Goal: Use online tool/utility: Utilize a website feature to perform a specific function

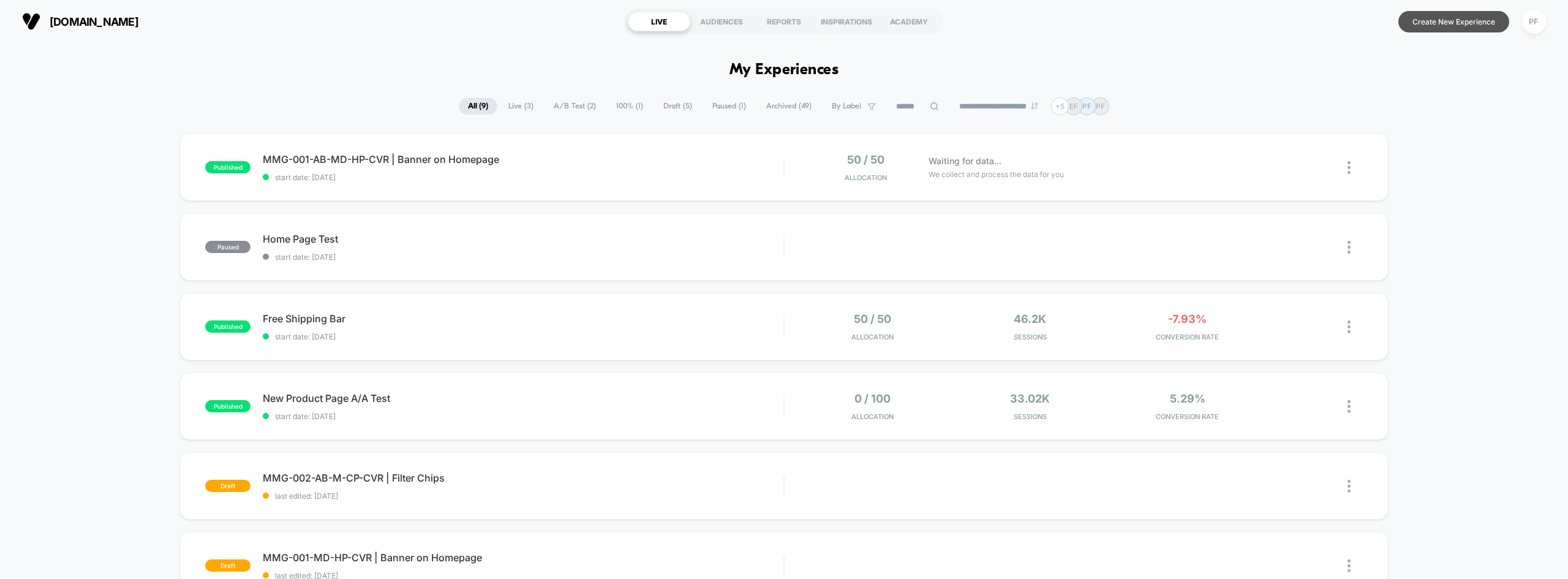
click at [1432, 25] on button "Create New Experience" at bounding box center [1453, 22] width 111 height 21
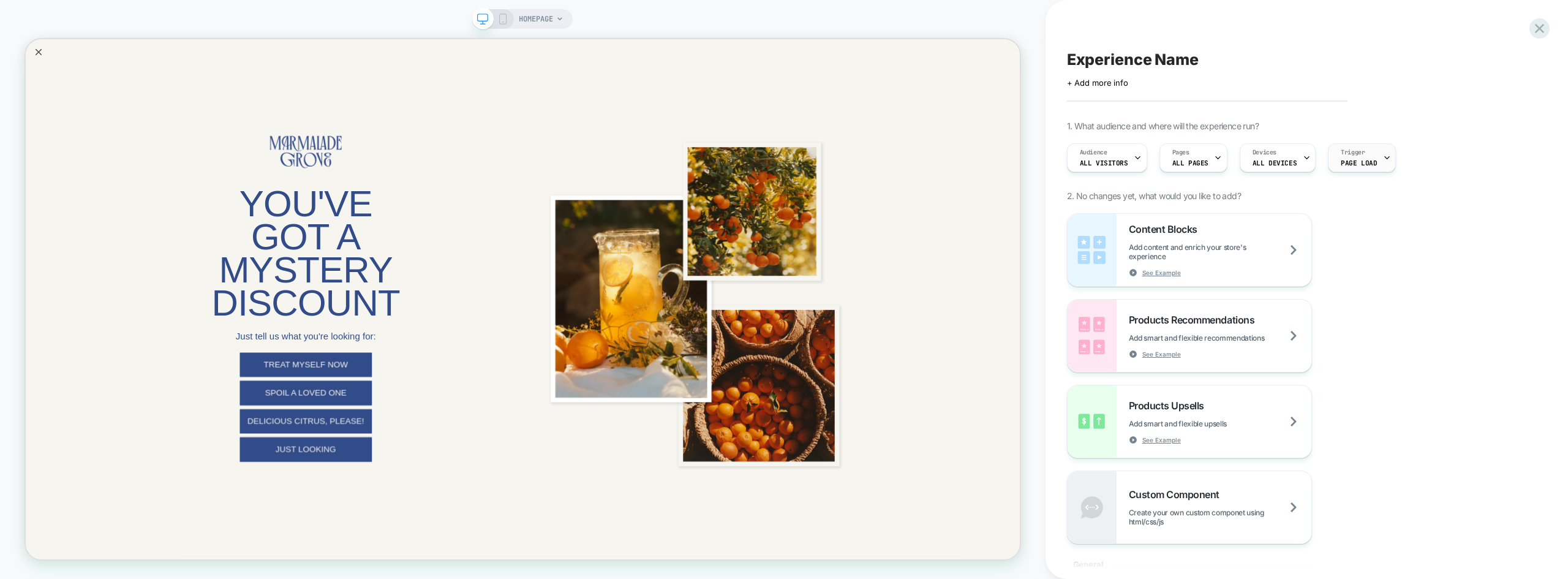
click at [1355, 153] on span "Trigger" at bounding box center [1352, 153] width 24 height 8
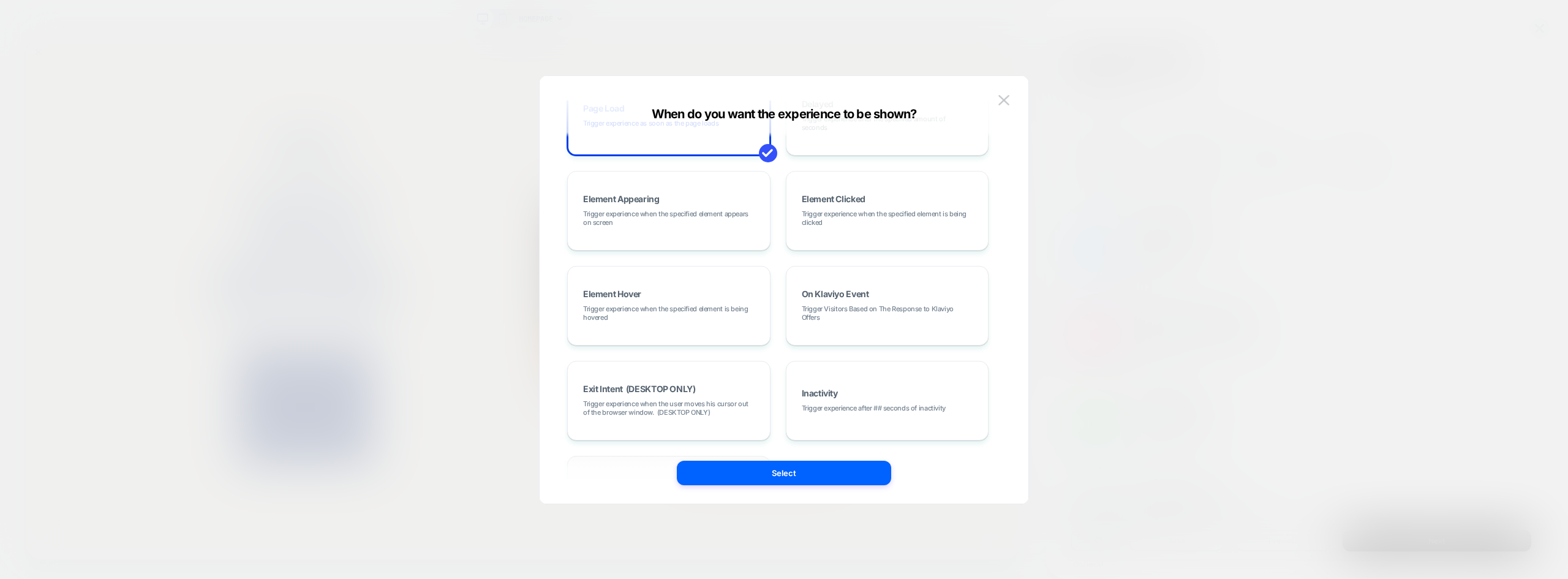
scroll to position [154, 0]
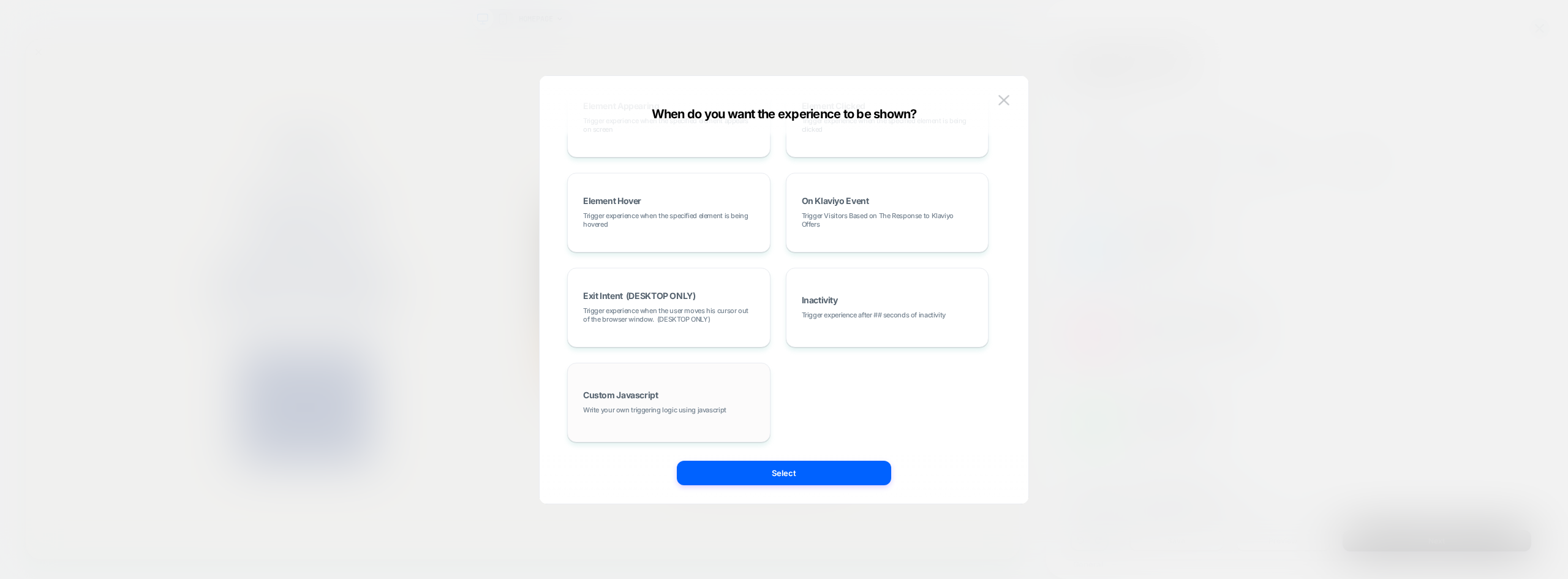
click at [692, 389] on div "Custom Javascript Write your own triggering logic using javascript" at bounding box center [669, 402] width 190 height 66
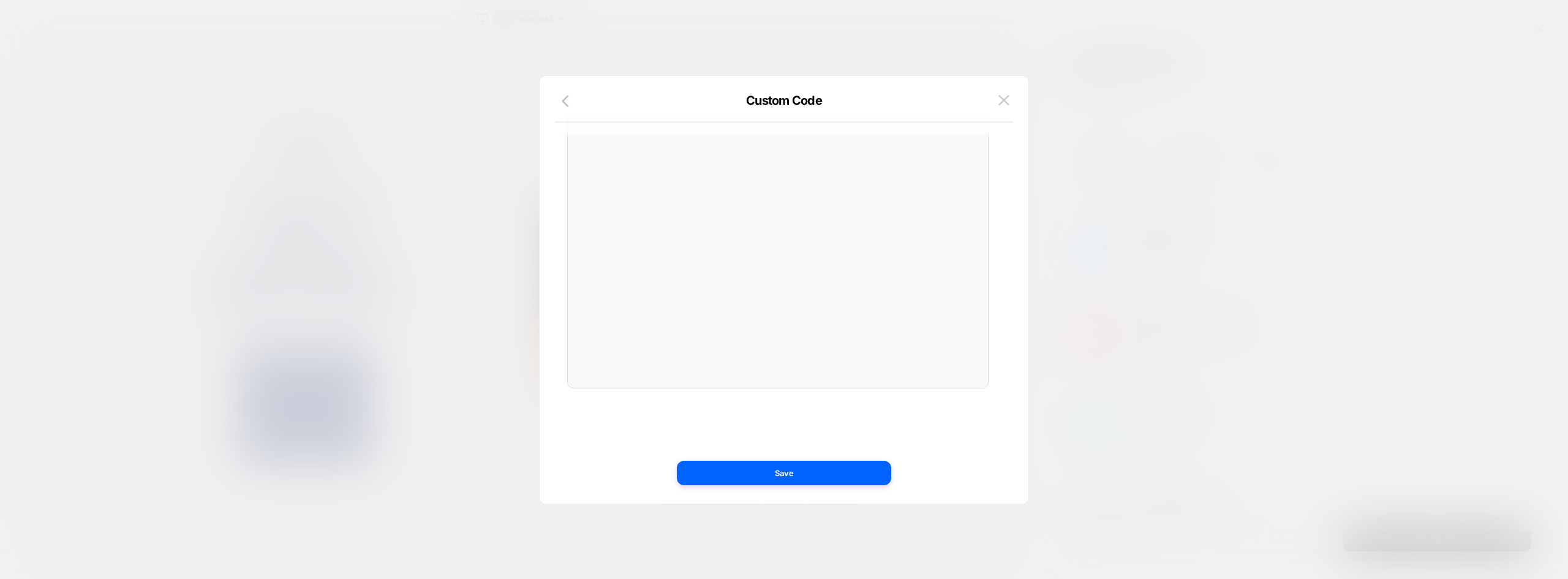
scroll to position [0, 0]
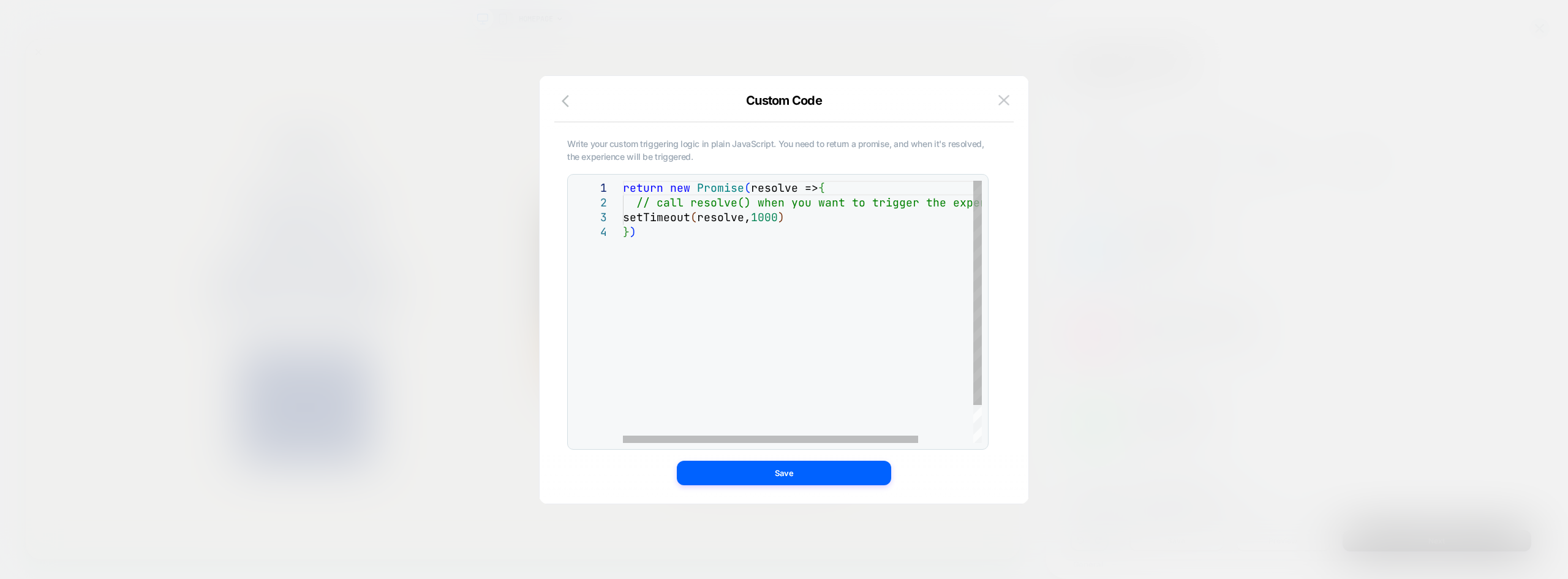
click at [795, 277] on div "return new Promise ( resolve => { // call resolve() when you want to trigger th…" at bounding box center [835, 334] width 425 height 306
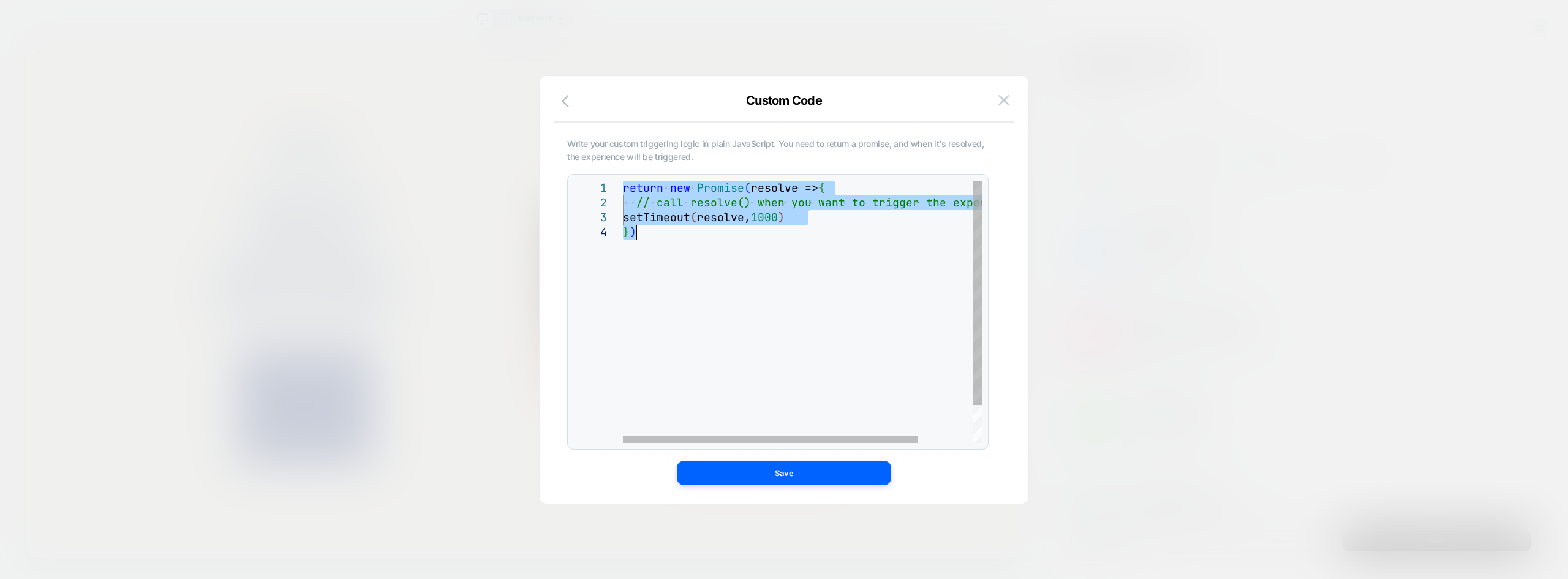
type textarea "**********"
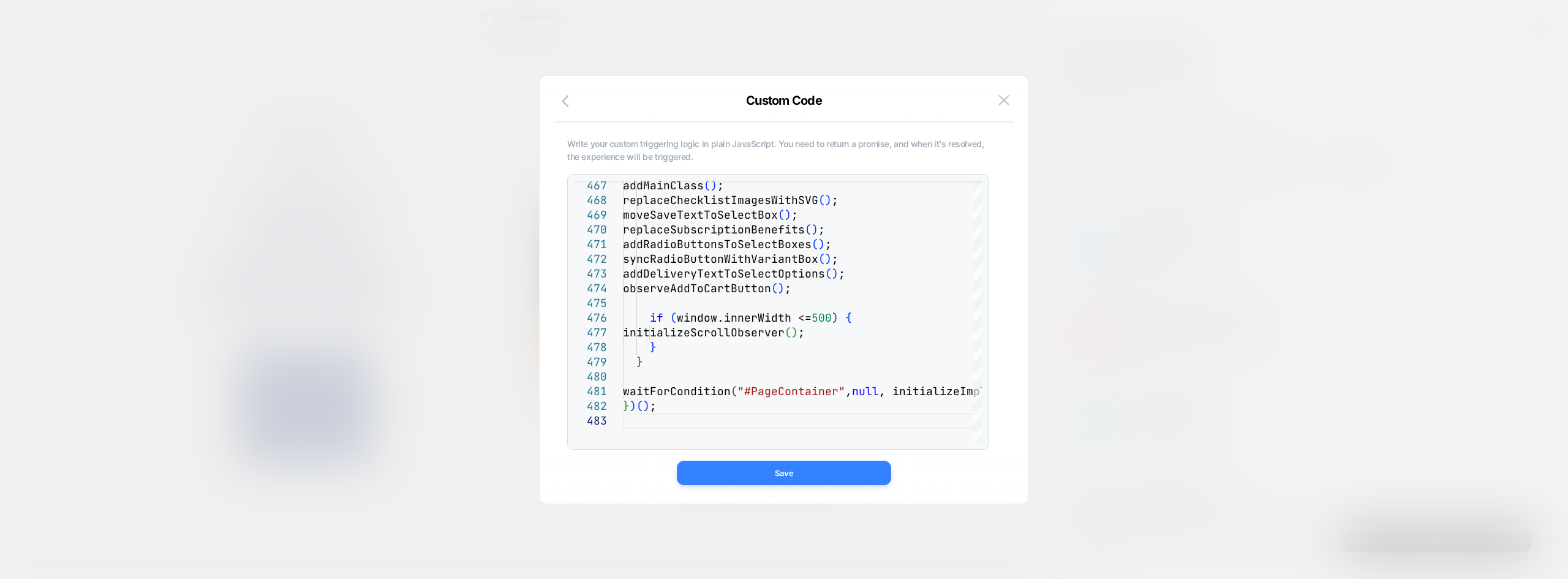
click at [744, 483] on button "Save" at bounding box center [783, 472] width 214 height 25
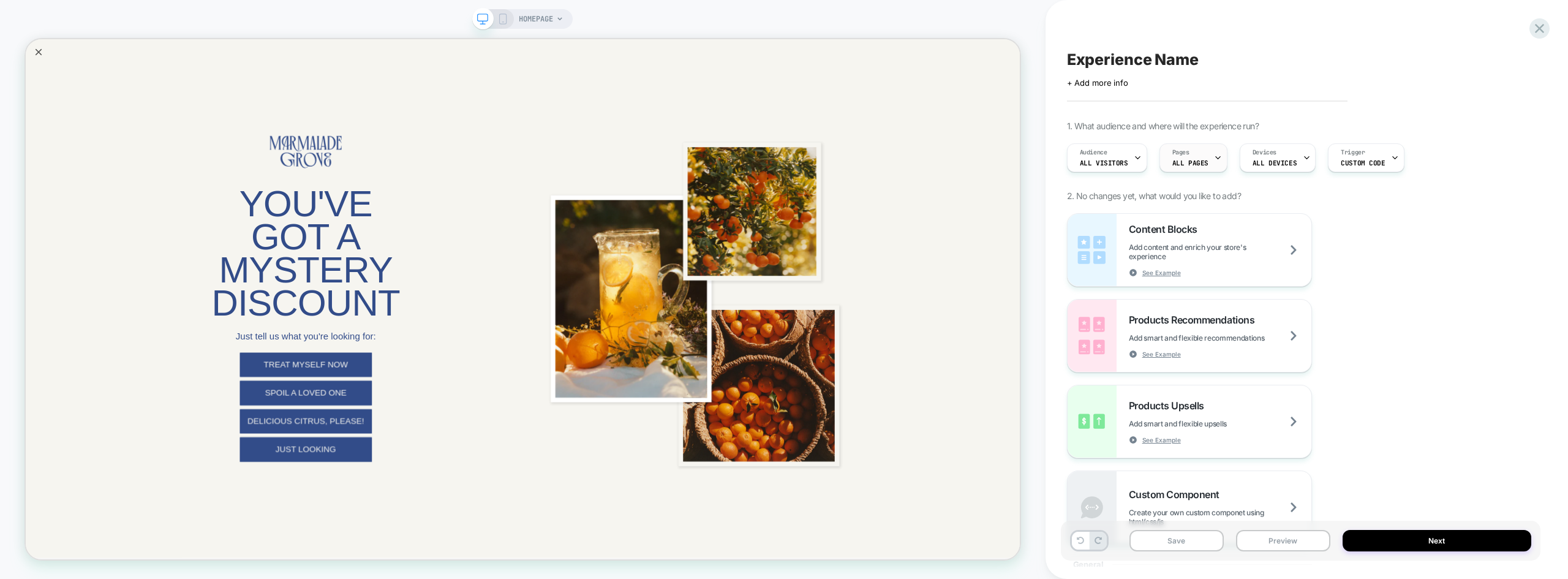
click at [1190, 163] on span "ALL PAGES" at bounding box center [1190, 163] width 36 height 8
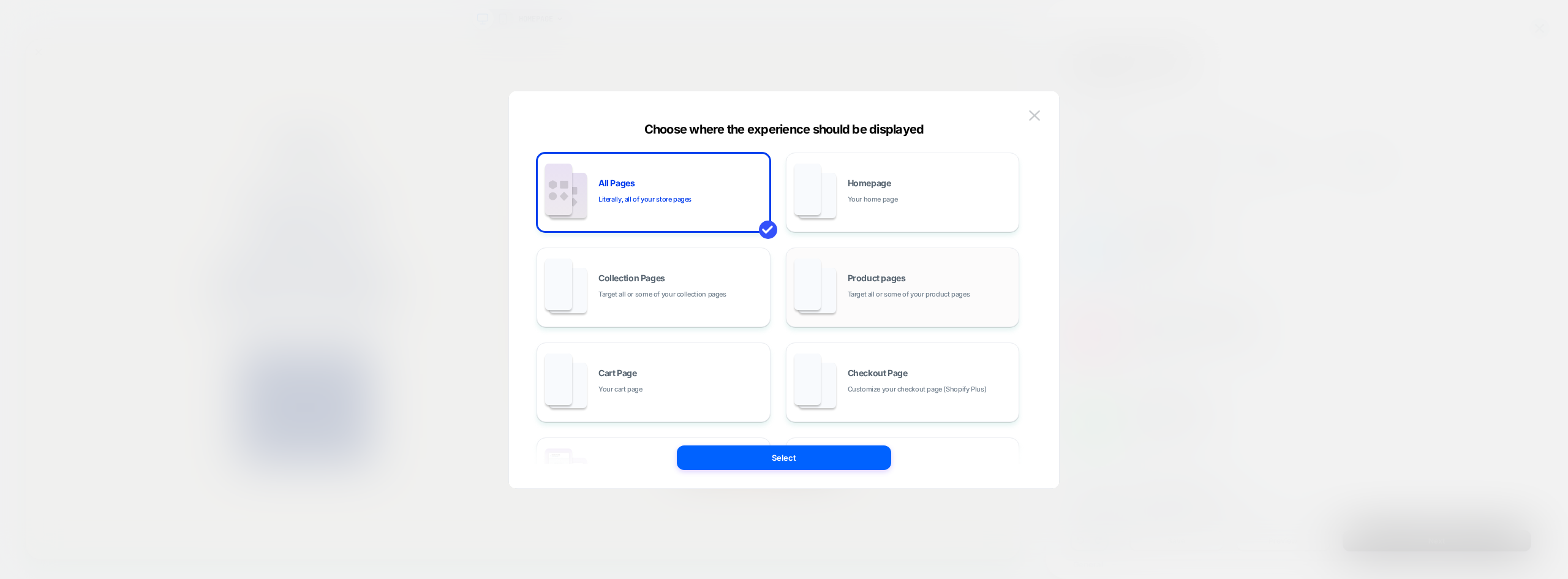
click at [902, 291] on span "Target all or some of your product pages" at bounding box center [908, 294] width 122 height 11
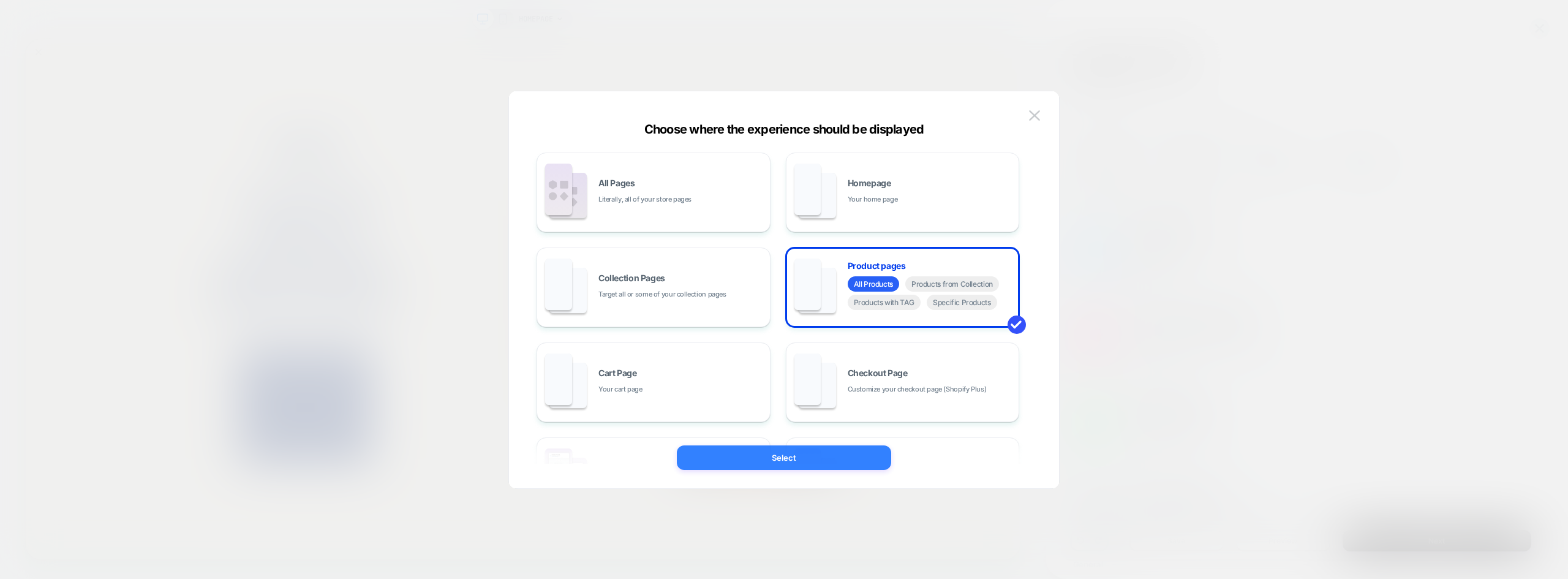
click at [788, 462] on button "Select" at bounding box center [783, 457] width 214 height 25
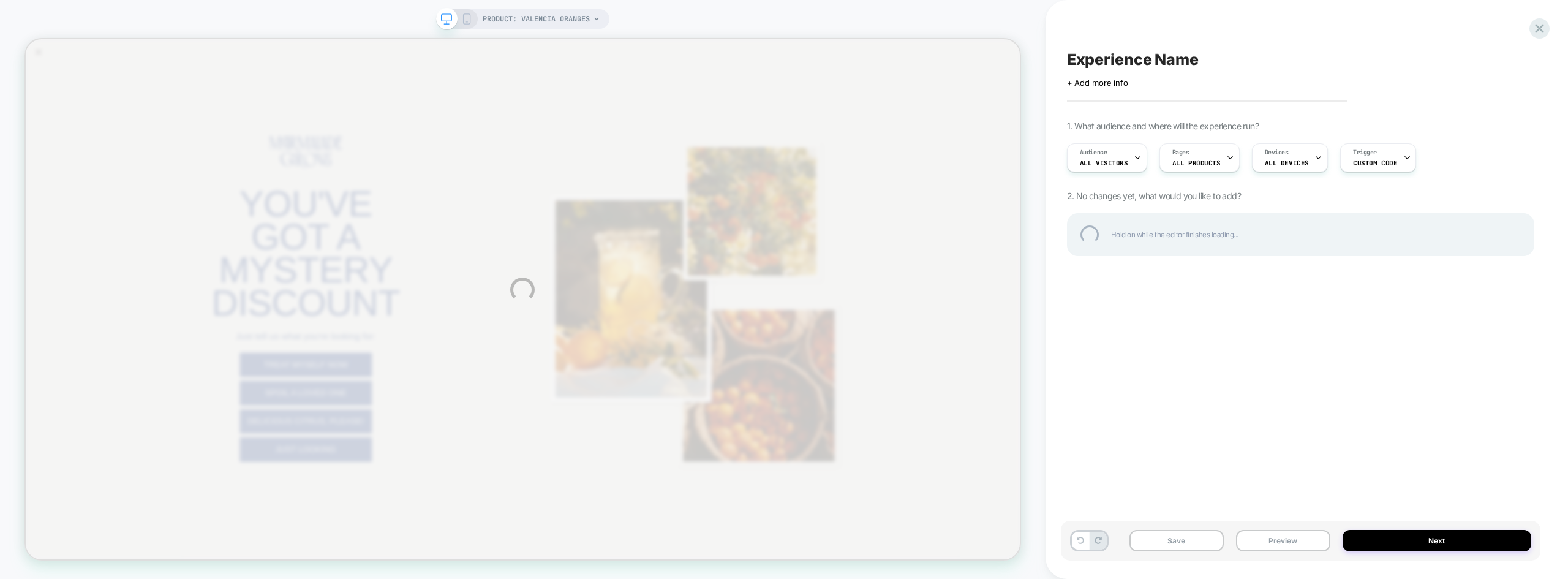
scroll to position [0, 0]
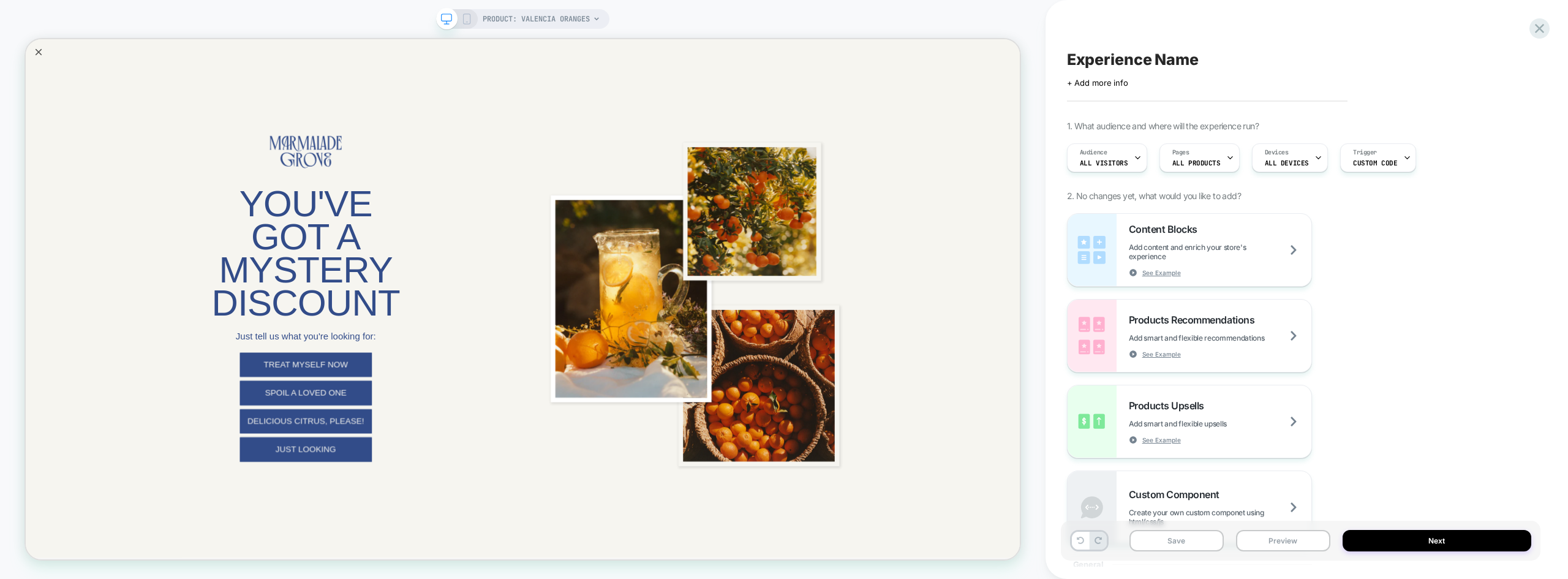
click at [467, 18] on icon at bounding box center [467, 19] width 11 height 11
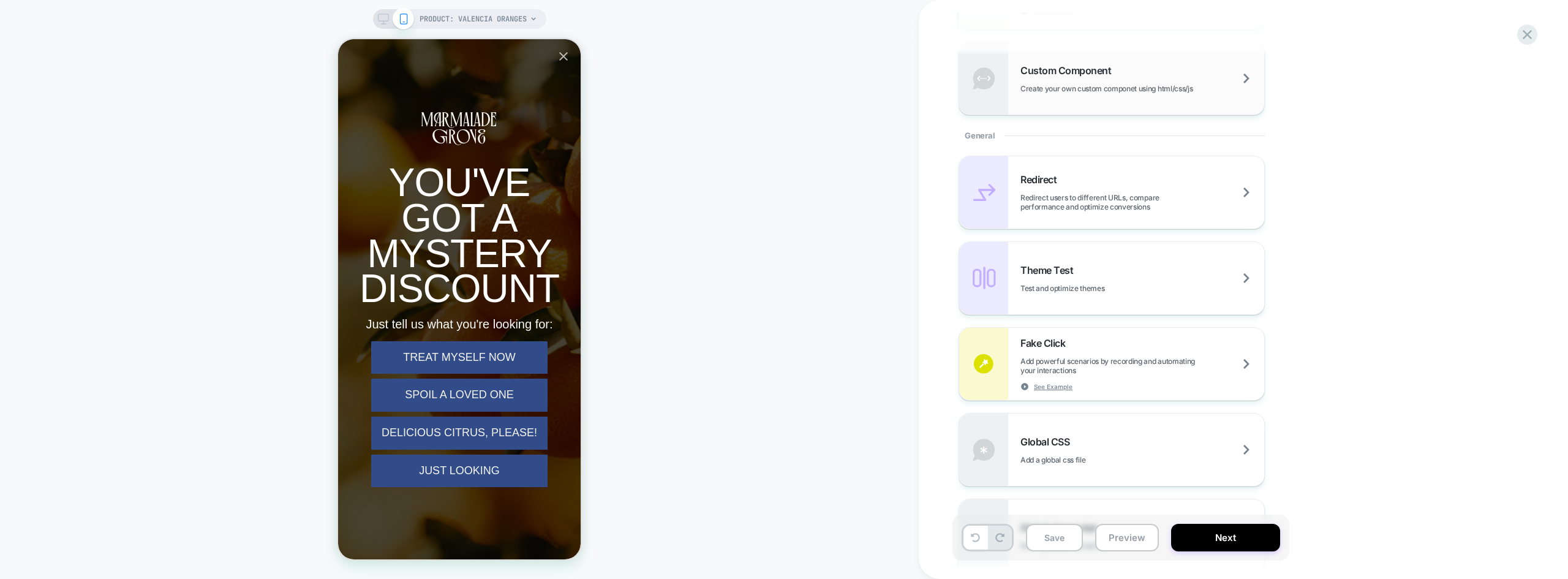
scroll to position [490, 0]
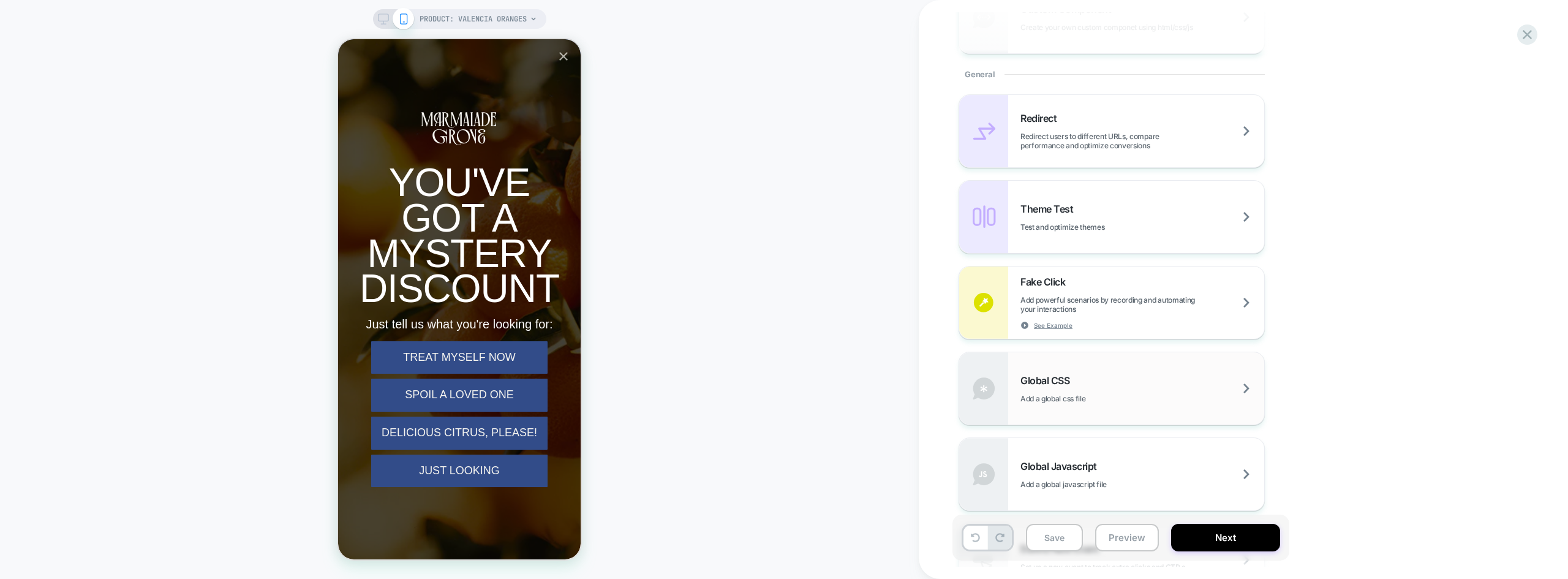
click at [1097, 380] on div "Global CSS Add a global css file" at bounding box center [1142, 388] width 244 height 29
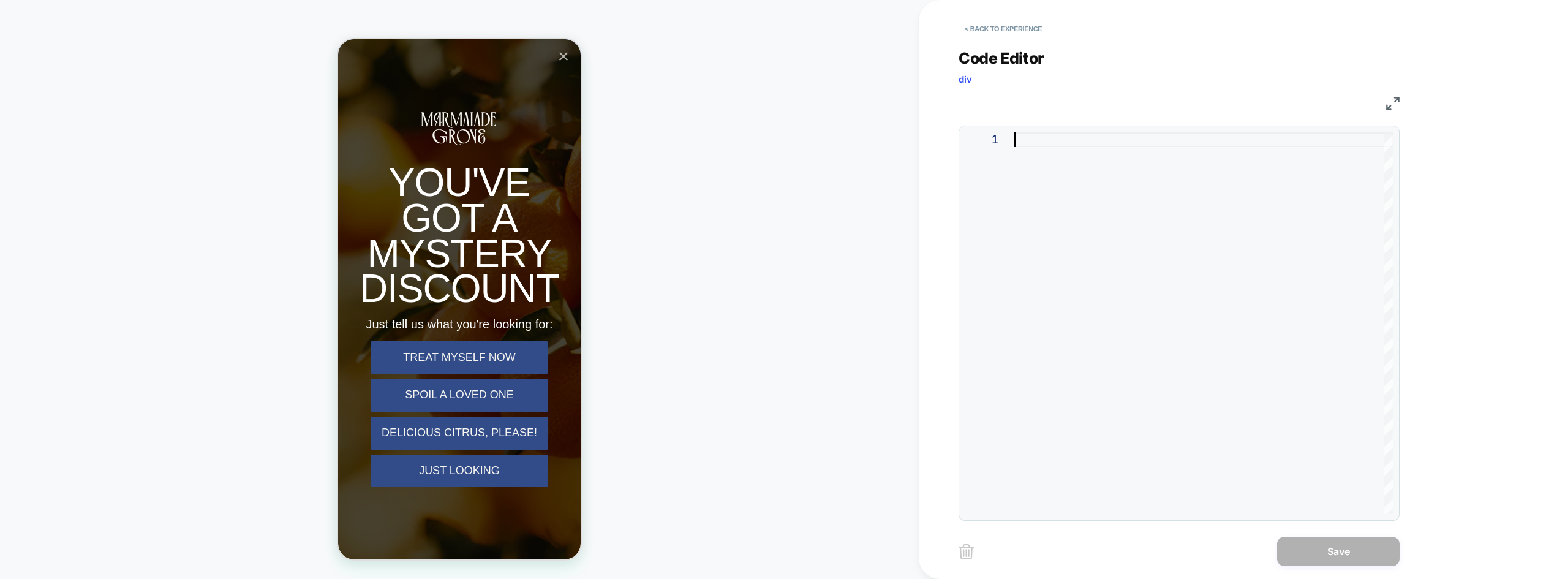
click at [1096, 258] on div at bounding box center [1203, 323] width 378 height 382
type textarea "**********"
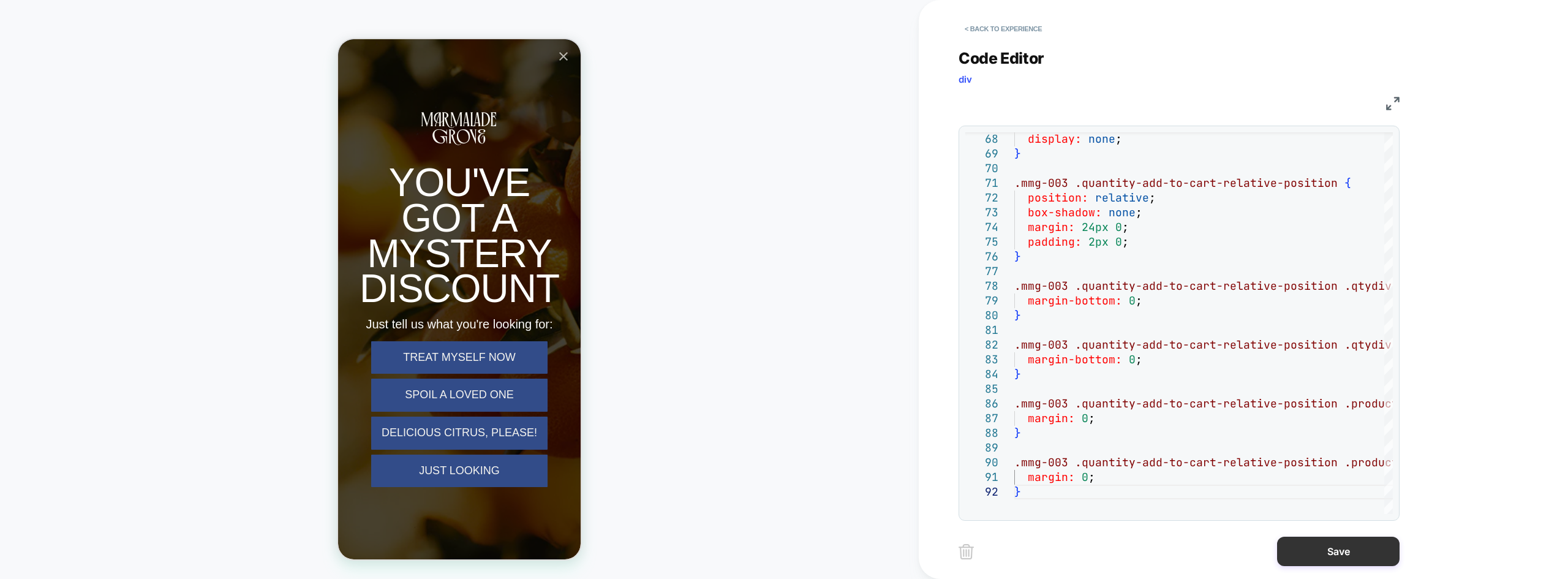
click at [1338, 545] on button "Save" at bounding box center [1338, 551] width 122 height 30
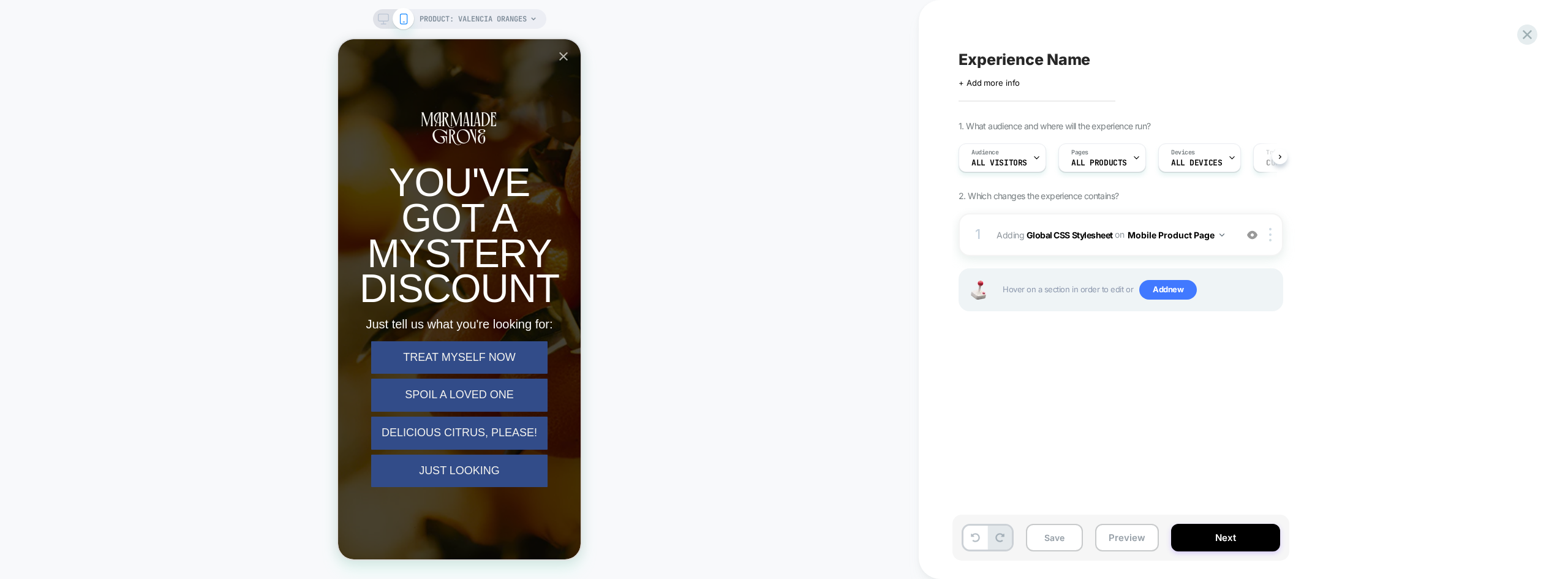
scroll to position [0, 1]
click at [566, 55] on icon "Close popup" at bounding box center [563, 56] width 15 height 15
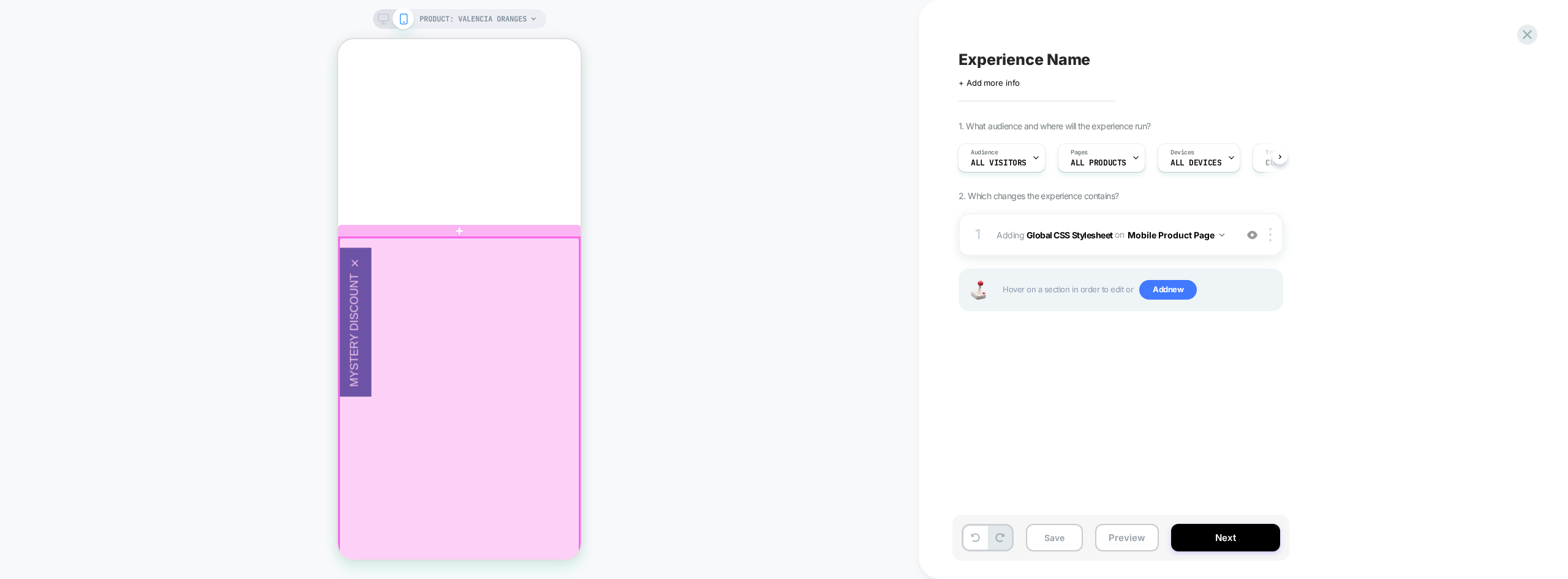
scroll to position [490, 0]
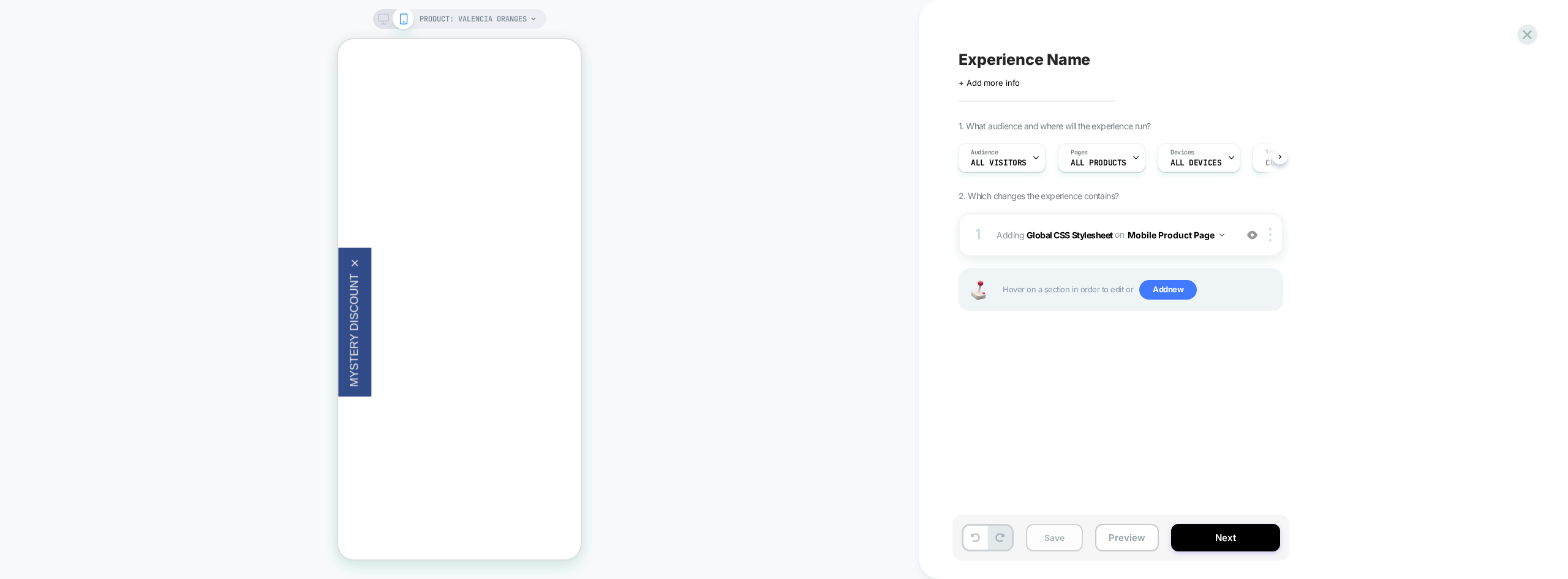
click at [1063, 538] on button "Save" at bounding box center [1054, 537] width 57 height 28
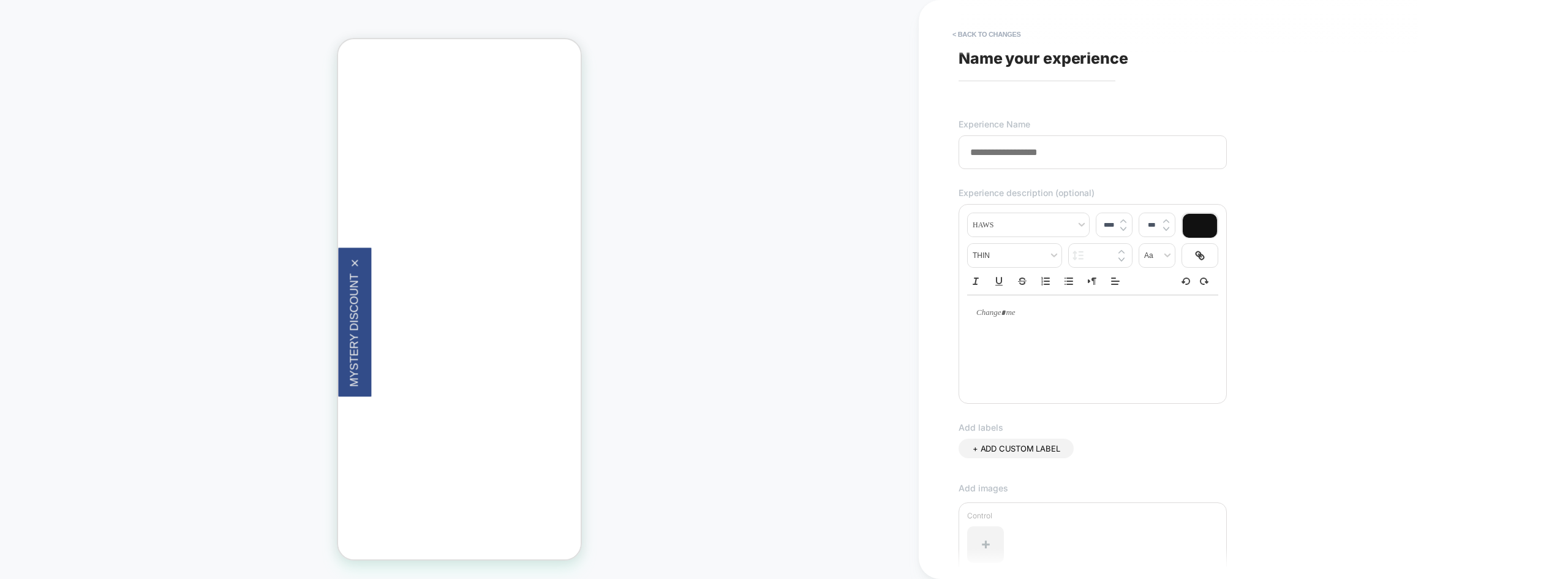
click at [1066, 153] on input at bounding box center [1092, 152] width 268 height 34
paste input "**********"
paste input
type input "**********"
click at [1302, 189] on div "**********" at bounding box center [1182, 289] width 460 height 554
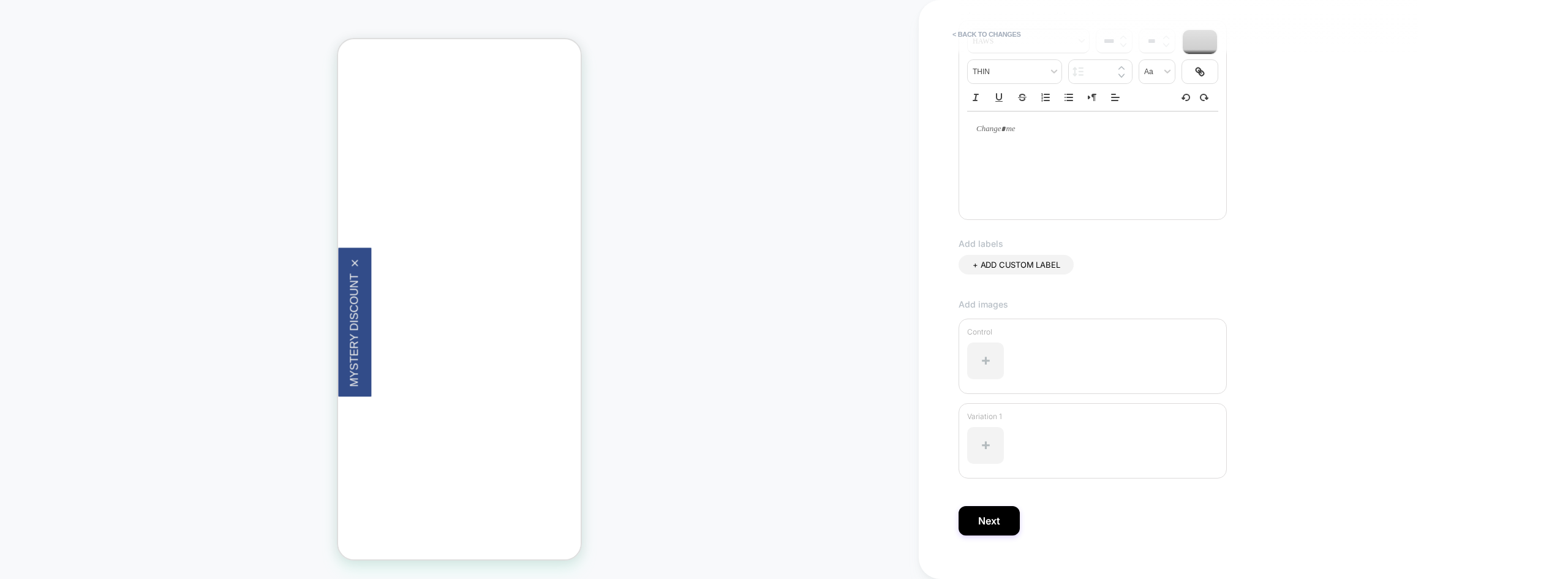
scroll to position [204, 0]
click at [985, 508] on button "Next" at bounding box center [989, 503] width 62 height 30
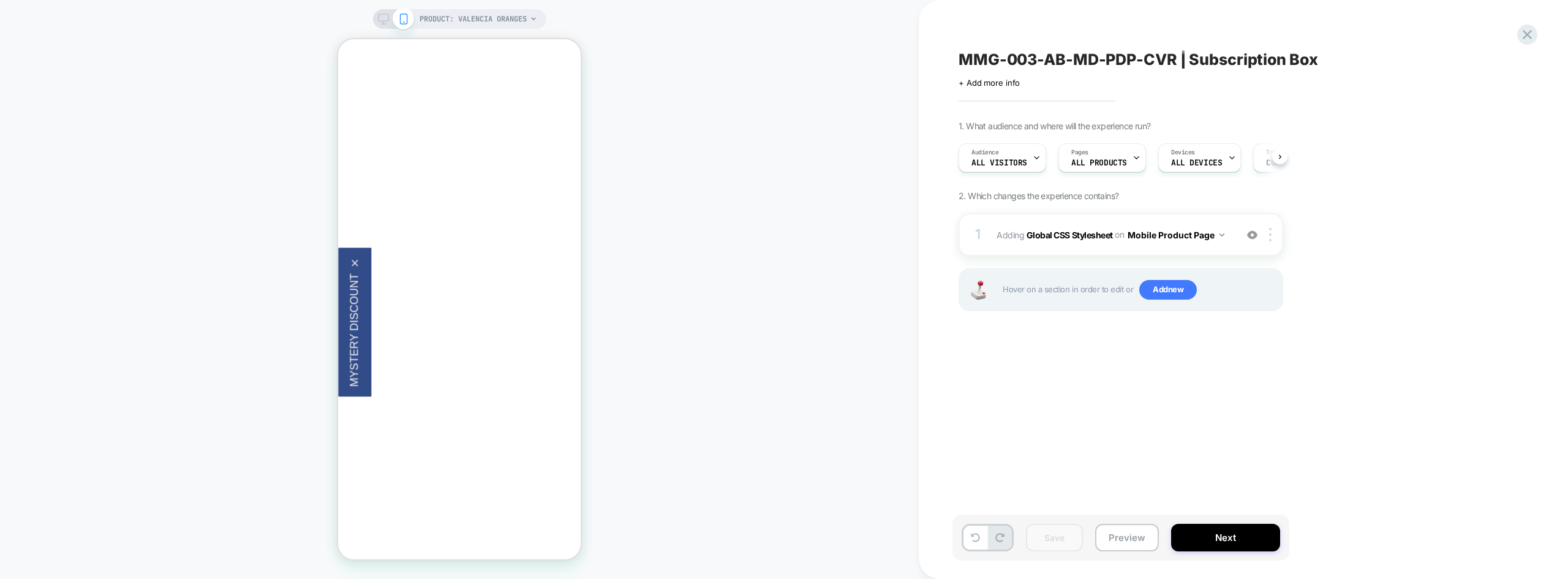
scroll to position [0, 1]
click at [1123, 536] on button "Preview" at bounding box center [1127, 537] width 64 height 28
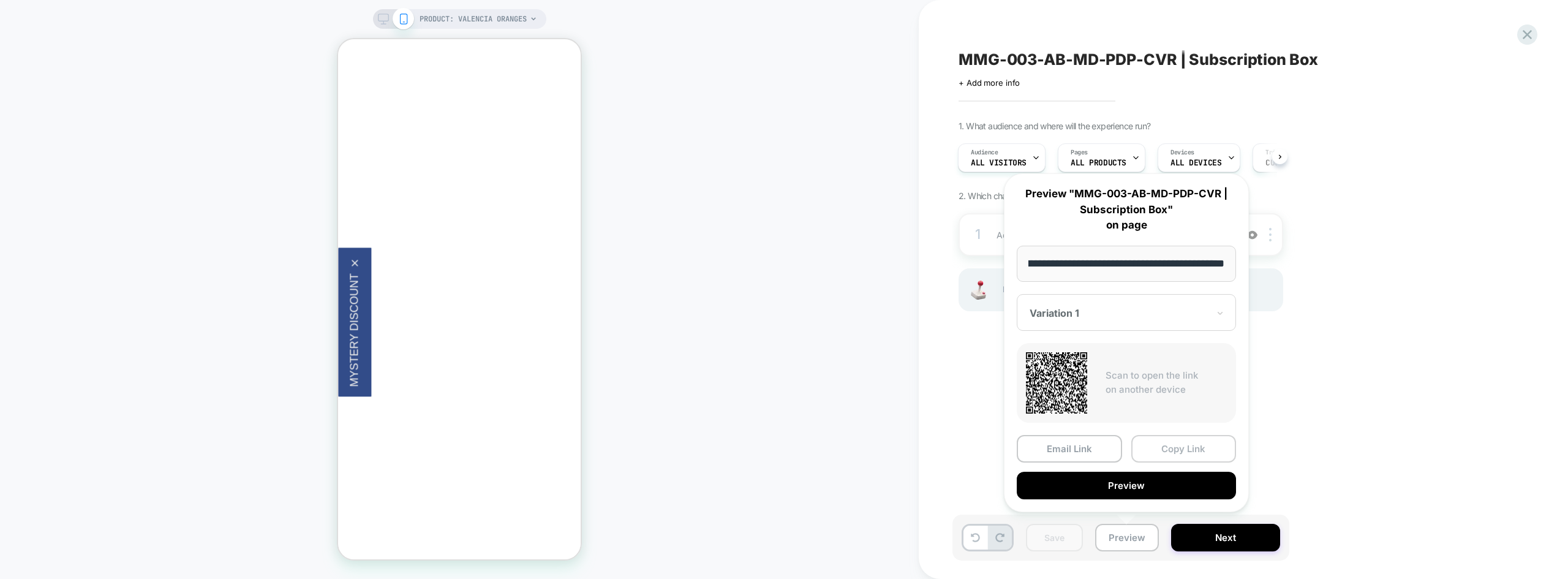
scroll to position [0, 0]
click at [1197, 454] on button "Copy Link" at bounding box center [1183, 448] width 105 height 28
